Goal: Navigation & Orientation: Find specific page/section

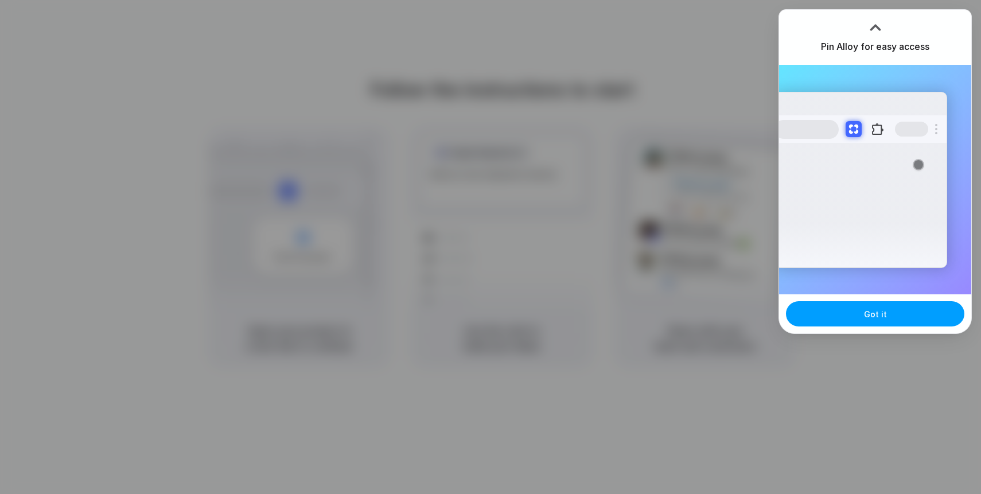
click at [835, 322] on button "Got it" at bounding box center [875, 313] width 178 height 25
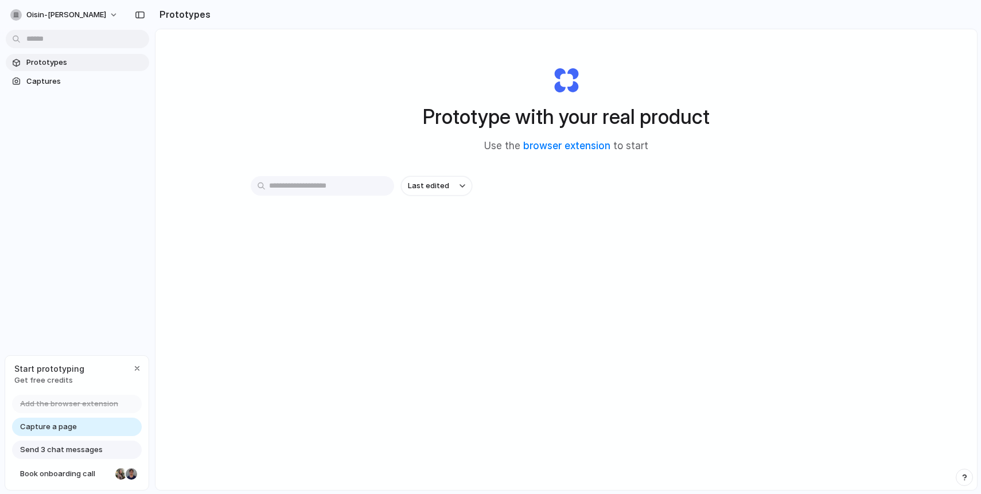
click at [334, 191] on input "text" at bounding box center [322, 186] width 143 height 20
click at [61, 81] on span "Captures" at bounding box center [85, 81] width 118 height 11
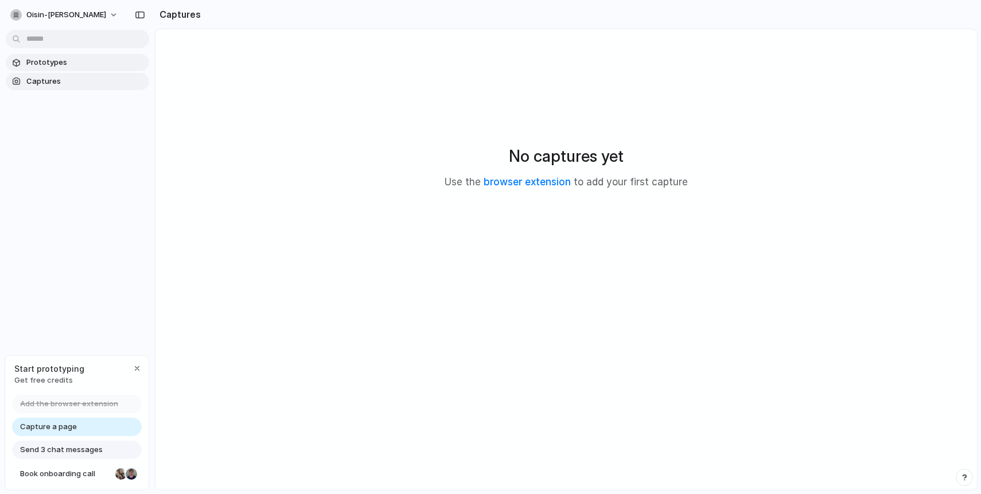
click at [50, 65] on span "Prototypes" at bounding box center [85, 62] width 118 height 11
